Goal: Transaction & Acquisition: Purchase product/service

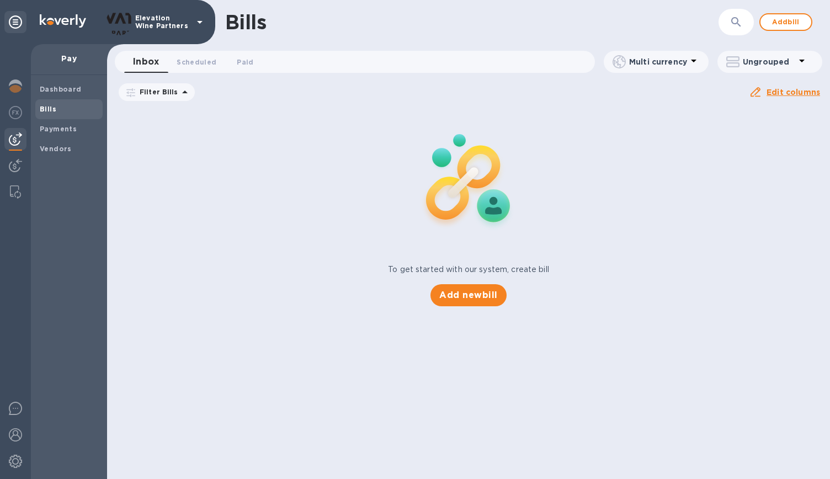
click at [56, 107] on span "Bills" at bounding box center [69, 109] width 59 height 11
click at [479, 293] on span "Add new bill" at bounding box center [468, 295] width 58 height 13
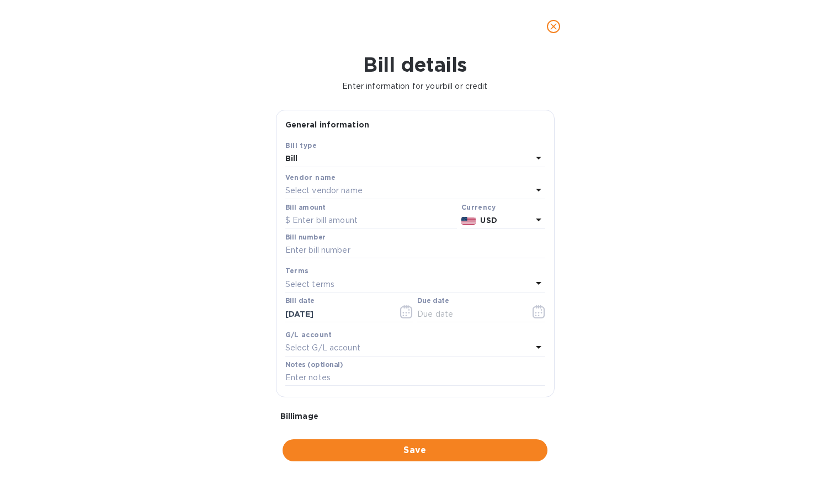
click at [357, 189] on p "Select vendor name" at bounding box center [323, 191] width 77 height 12
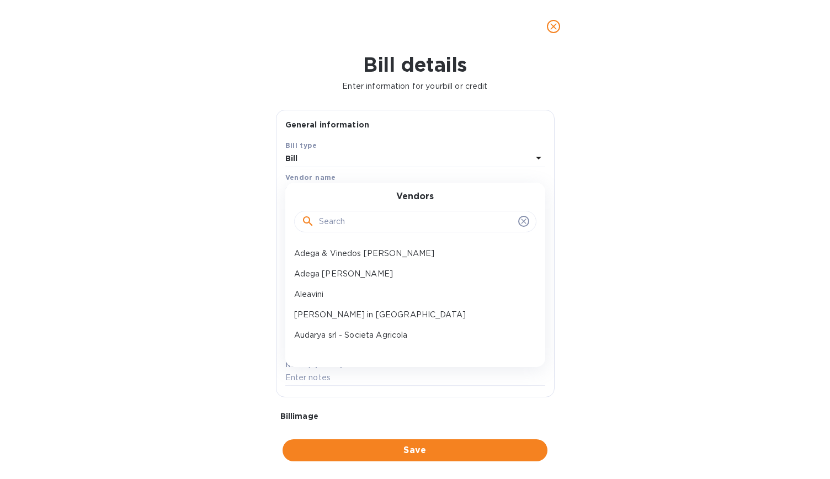
click at [370, 222] on input "text" at bounding box center [416, 222] width 195 height 17
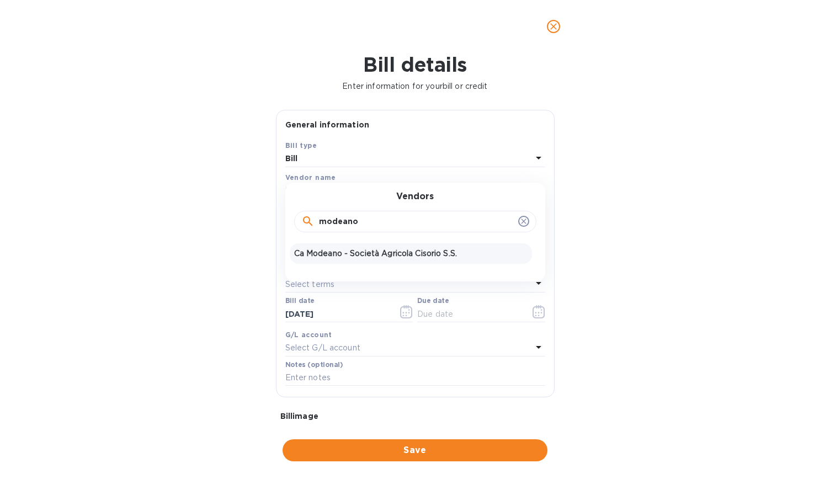
type input "modeano"
click at [378, 253] on p "Ca Modeano - Società Agricola Cisorio S.S." at bounding box center [411, 254] width 234 height 12
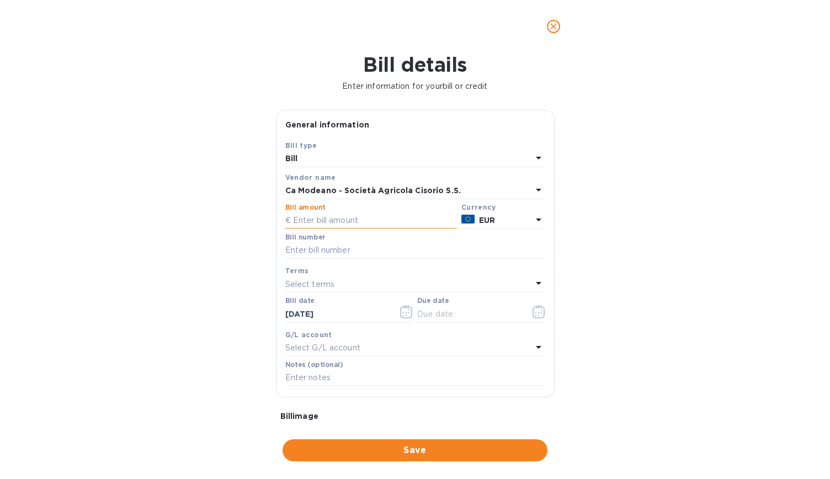
click at [409, 217] on input "text" at bounding box center [371, 221] width 172 height 17
type input "3,026.7"
type input "a"
drag, startPoint x: 289, startPoint y: 250, endPoint x: 275, endPoint y: 248, distance: 14.4
click at [275, 248] on div "General information Save Bill type Bill Vendor name Ca Modeano - Società Agrico…" at bounding box center [416, 266] width 290 height 312
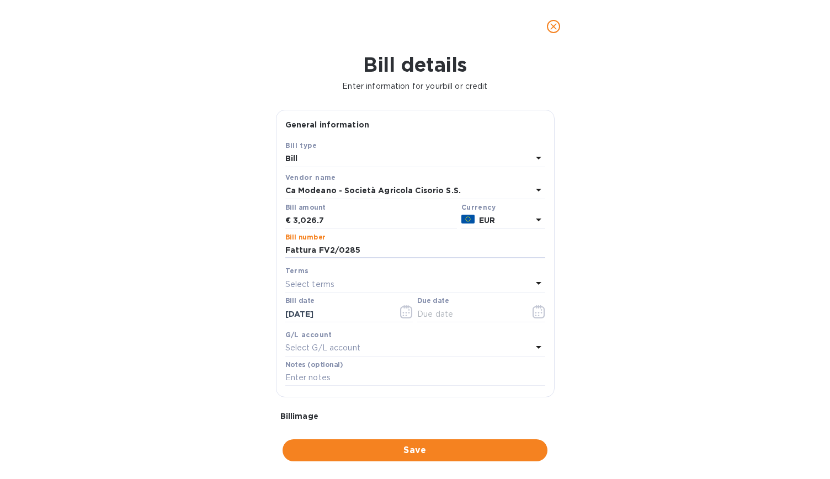
type input "Fattura FV2/0285"
click at [356, 284] on div "Select terms" at bounding box center [408, 284] width 247 height 15
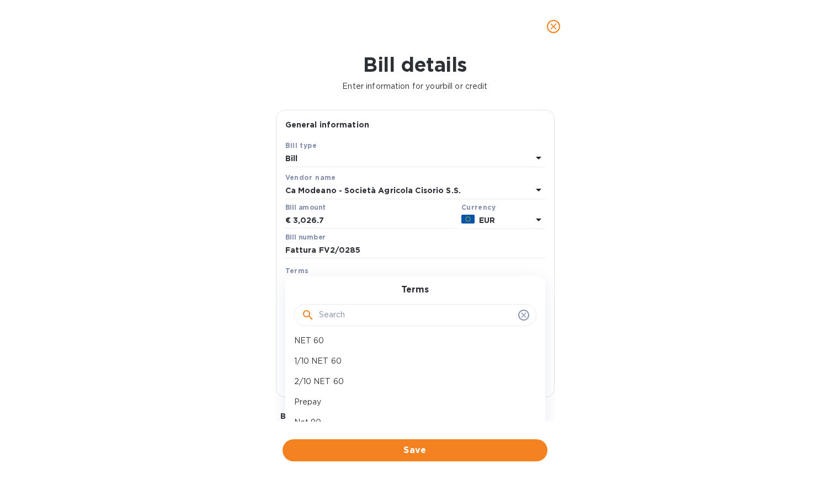
scroll to position [36, 0]
click at [361, 389] on p "Prepay" at bounding box center [411, 393] width 234 height 12
type input "[DATE]"
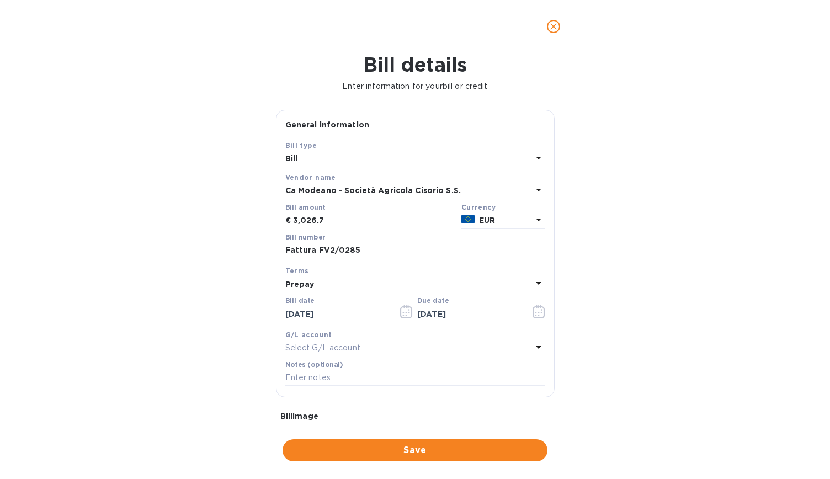
scroll to position [102, 0]
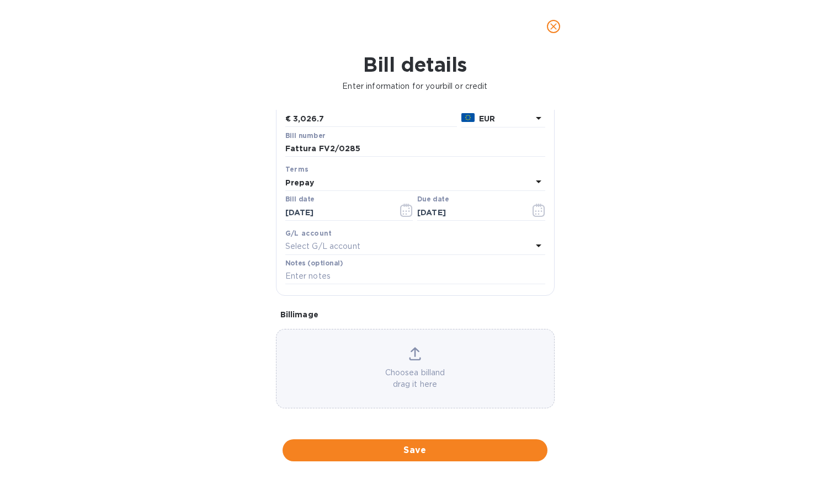
click at [413, 351] on icon at bounding box center [415, 352] width 9 height 10
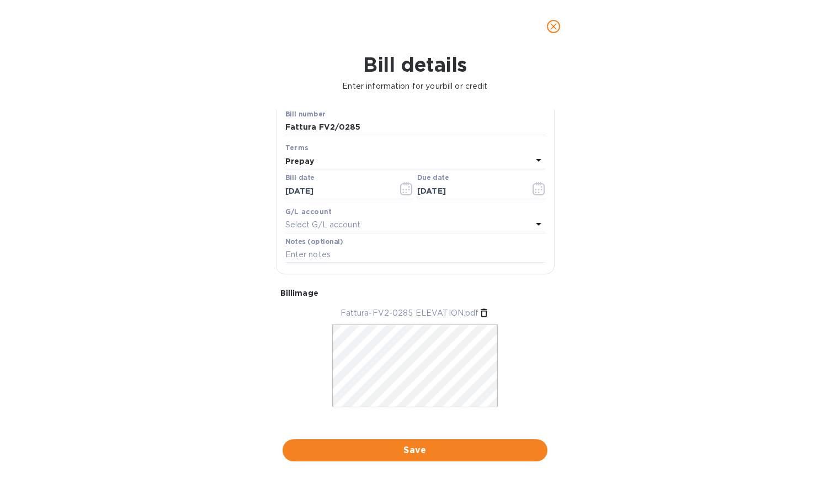
scroll to position [135, 0]
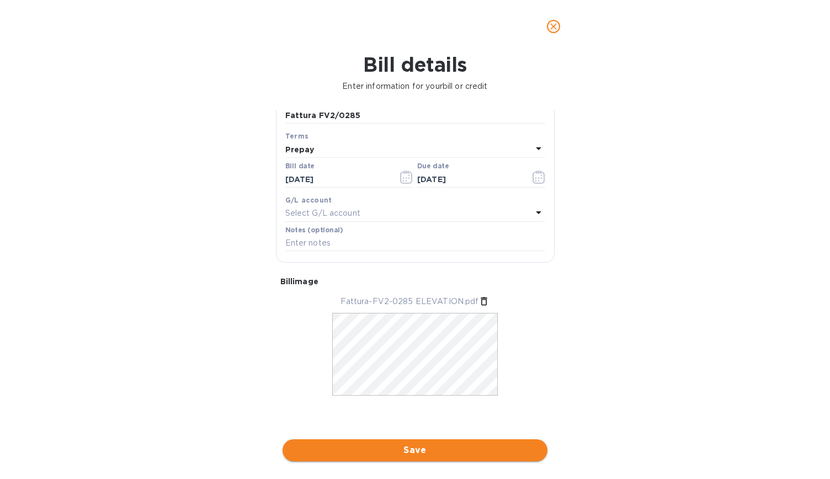
click at [442, 451] on span "Save" at bounding box center [415, 450] width 247 height 13
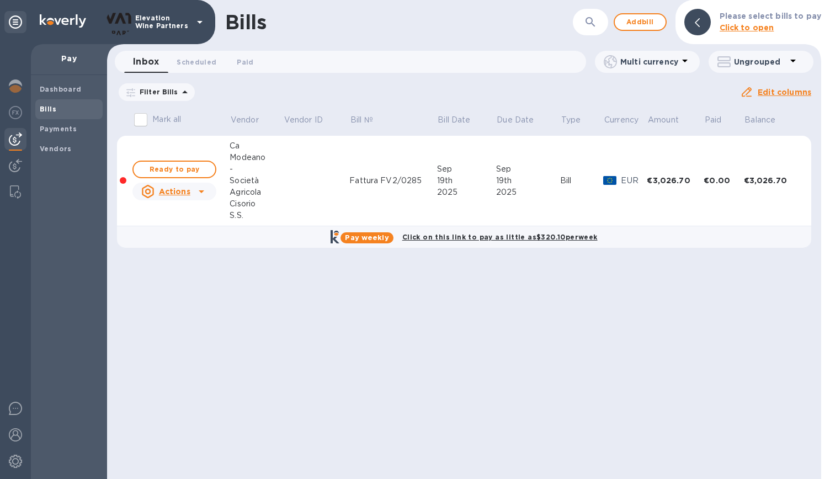
click at [184, 168] on span "Ready to pay" at bounding box center [174, 169] width 64 height 13
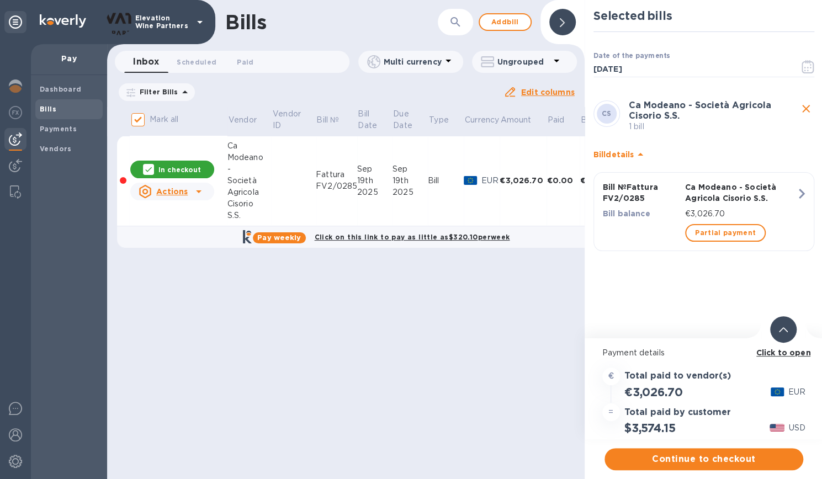
click at [184, 166] on p "In checkout" at bounding box center [179, 169] width 43 height 9
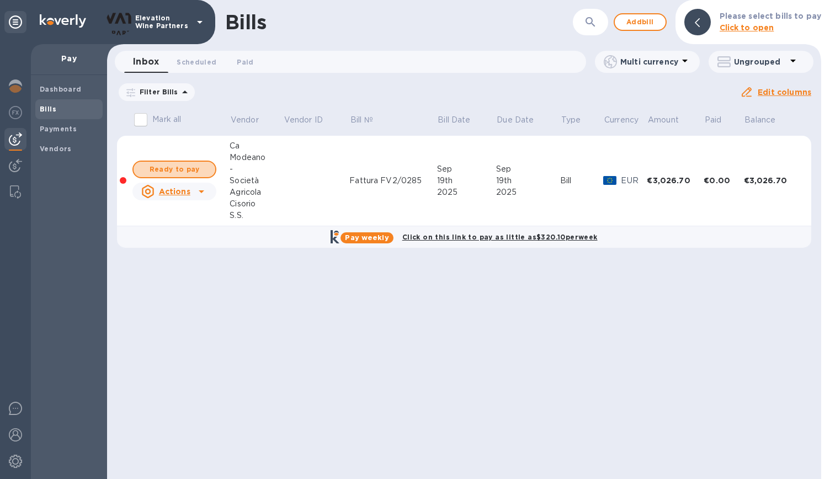
click at [184, 166] on span "Ready to pay" at bounding box center [174, 169] width 64 height 13
checkbox input "true"
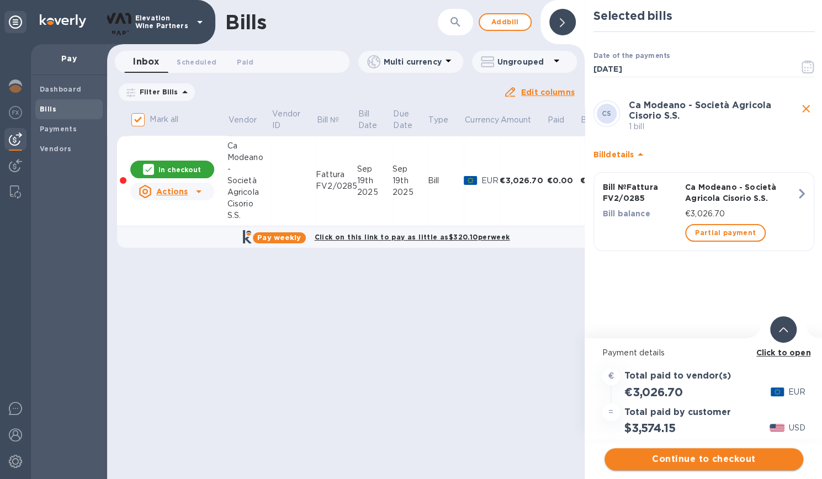
click at [723, 460] on span "Continue to checkout" at bounding box center [703, 459] width 181 height 13
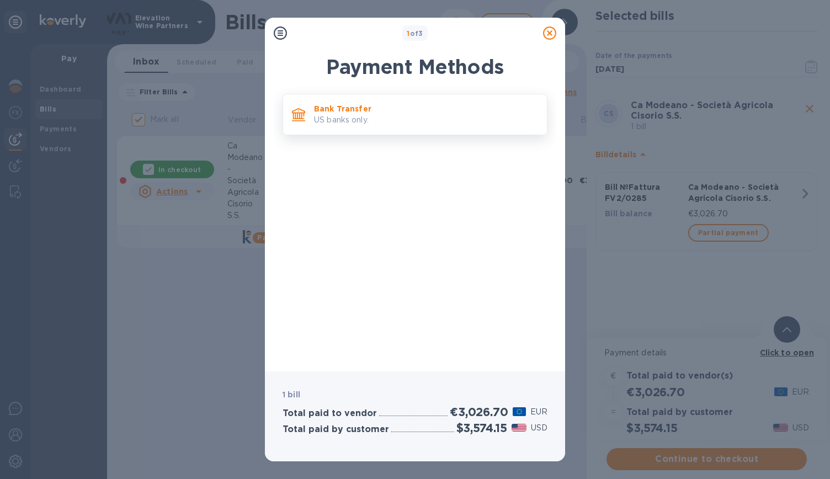
click at [335, 104] on p "Bank Transfer" at bounding box center [426, 108] width 224 height 11
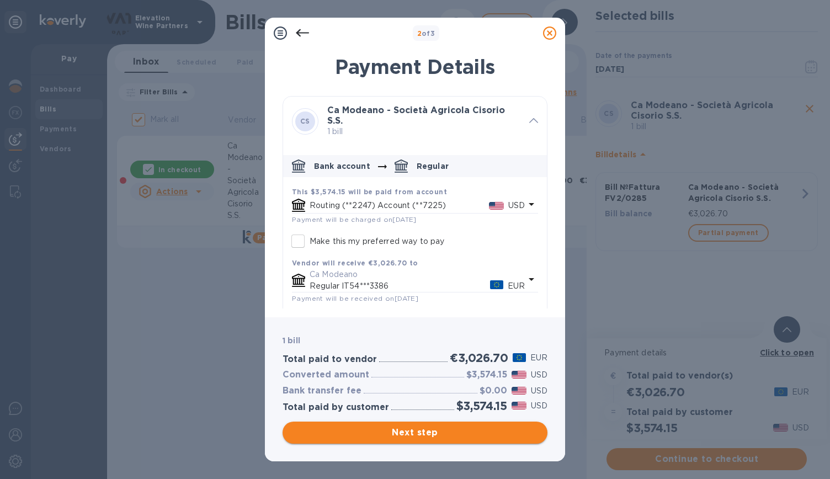
click at [429, 429] on span "Next step" at bounding box center [415, 432] width 247 height 13
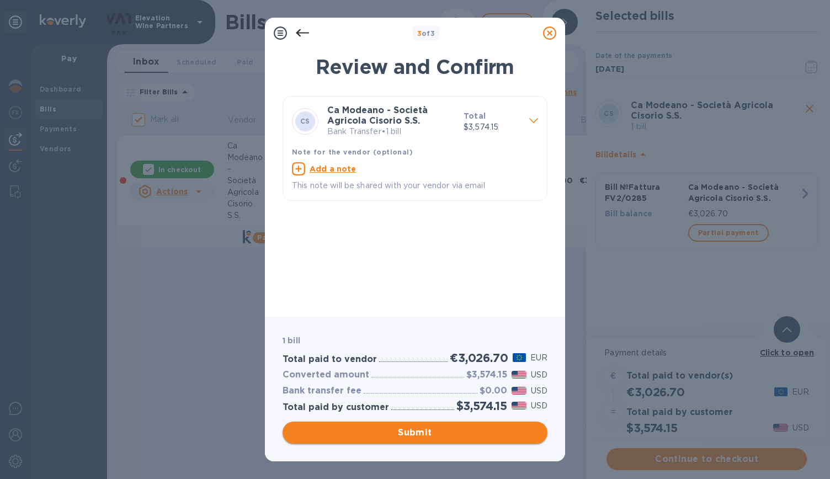
click at [429, 429] on span "Submit" at bounding box center [415, 432] width 247 height 13
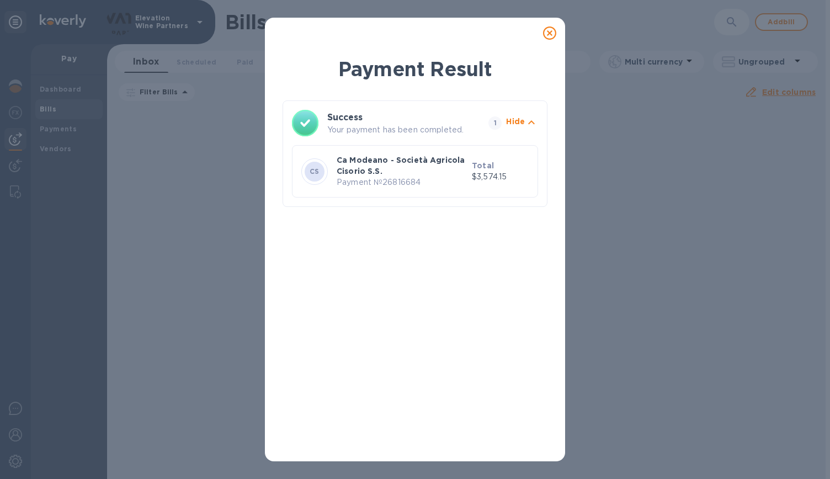
click at [547, 34] on icon at bounding box center [549, 33] width 13 height 13
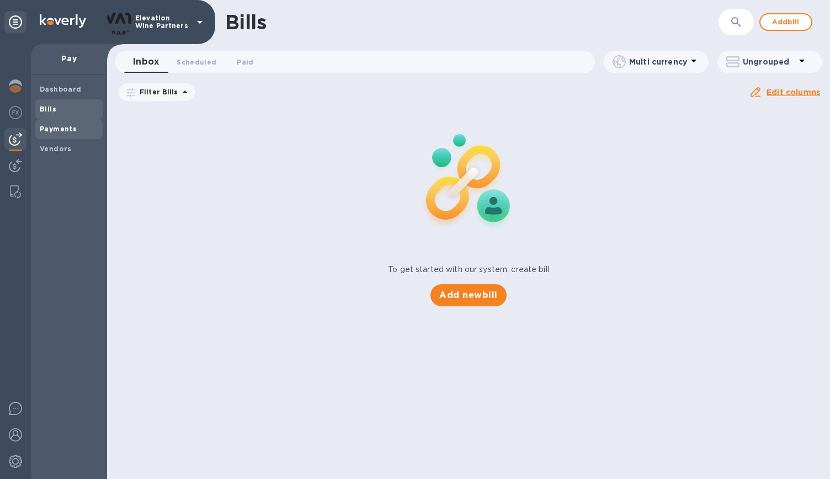
click at [75, 136] on div "Payments" at bounding box center [68, 129] width 67 height 20
